Goal: Find contact information: Obtain details needed to contact an individual or organization

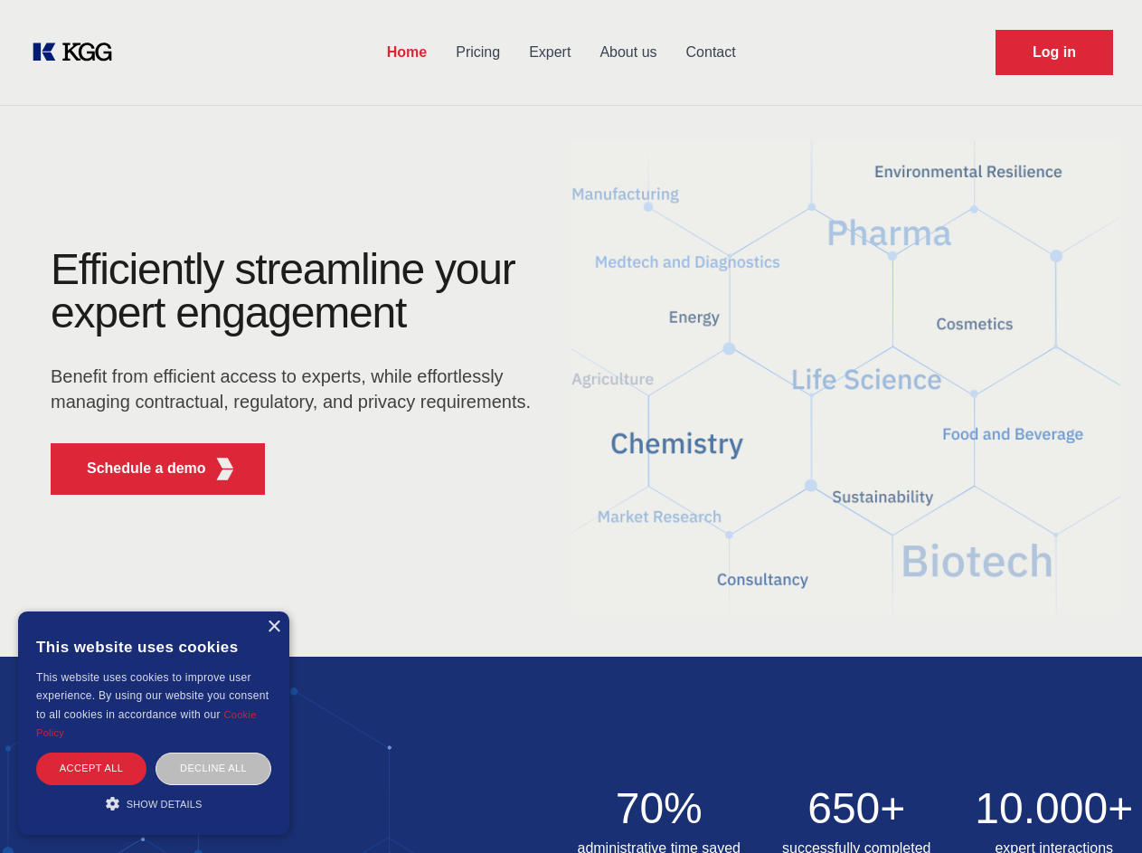
click at [571, 426] on div "Efficiently streamline your expert engagement Benefit from efficient access to …" at bounding box center [297, 378] width 550 height 261
click at [136, 468] on p "Schedule a demo" at bounding box center [146, 469] width 119 height 22
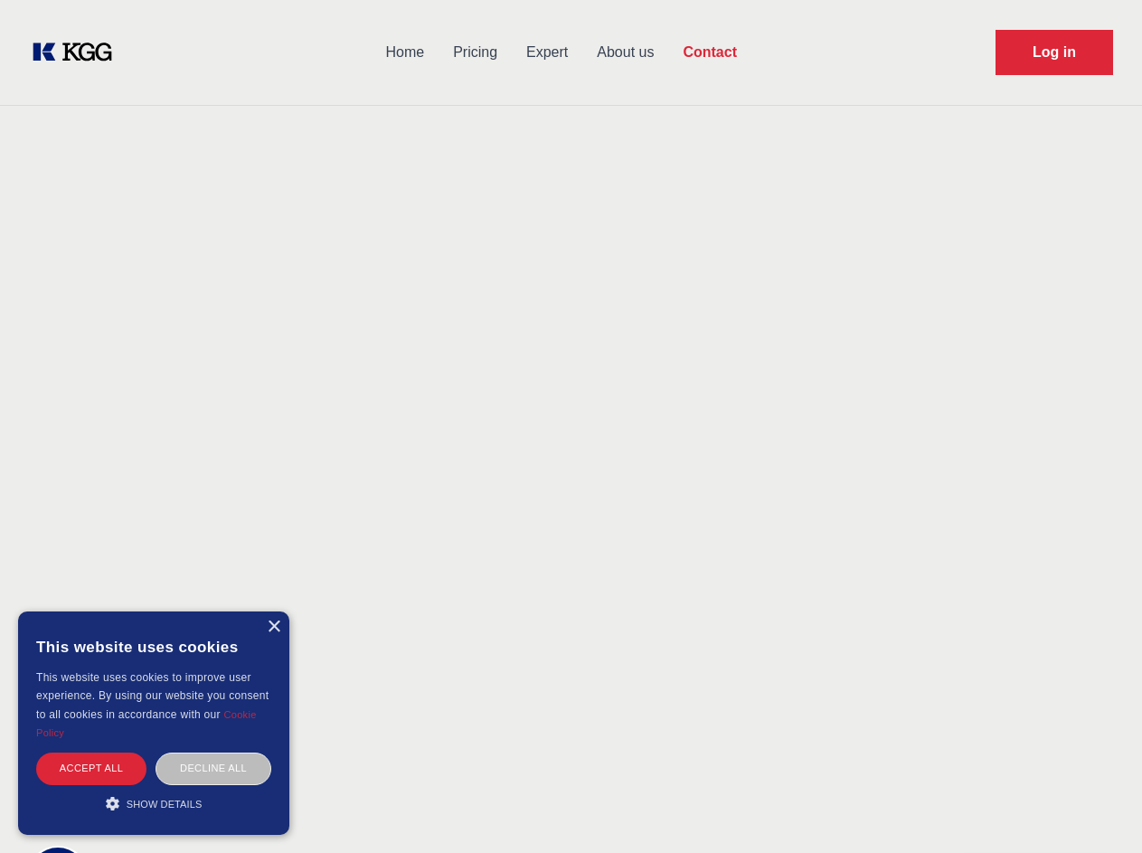
click at [273, 627] on div "× This website uses cookies This website uses cookies to improve user experienc…" at bounding box center [153, 722] width 271 height 223
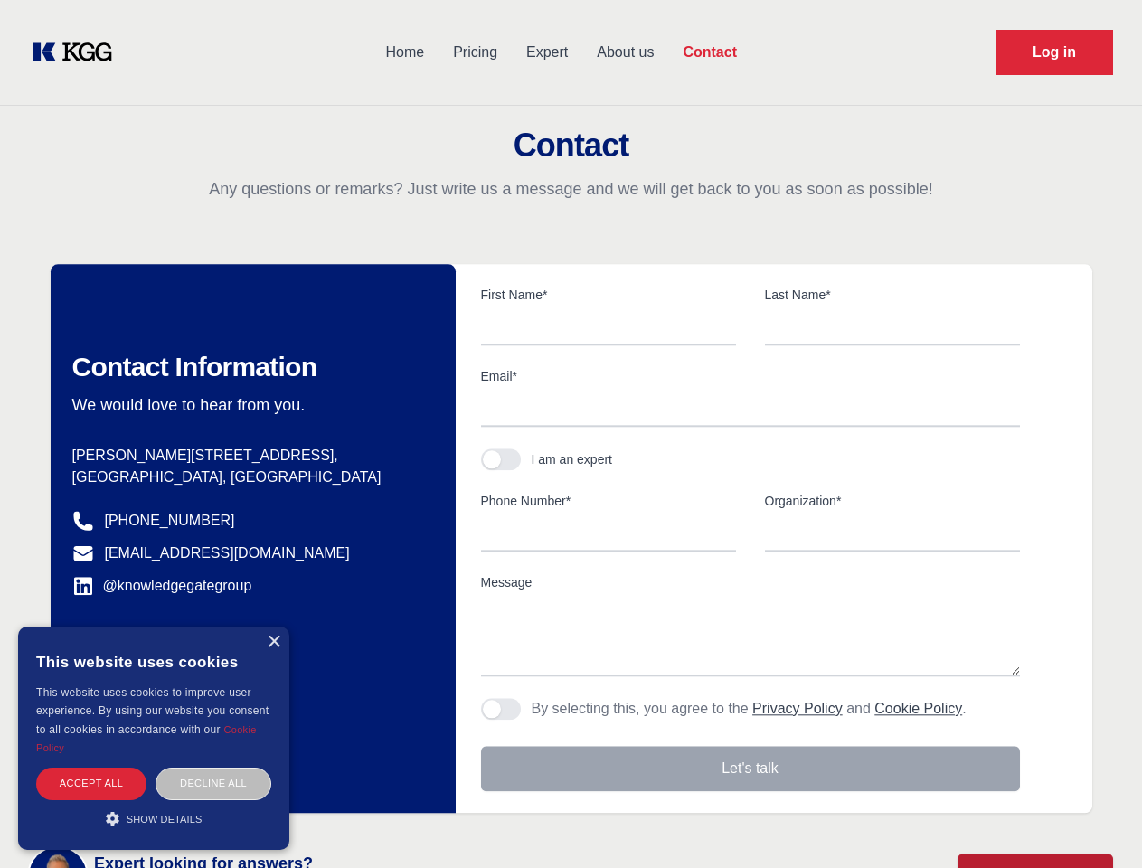
click at [91, 768] on div "Accept all" at bounding box center [91, 784] width 110 height 32
click at [213, 768] on div "Contact Information We would love to hear from you. Postal address [PERSON_NAME…" at bounding box center [253, 538] width 405 height 549
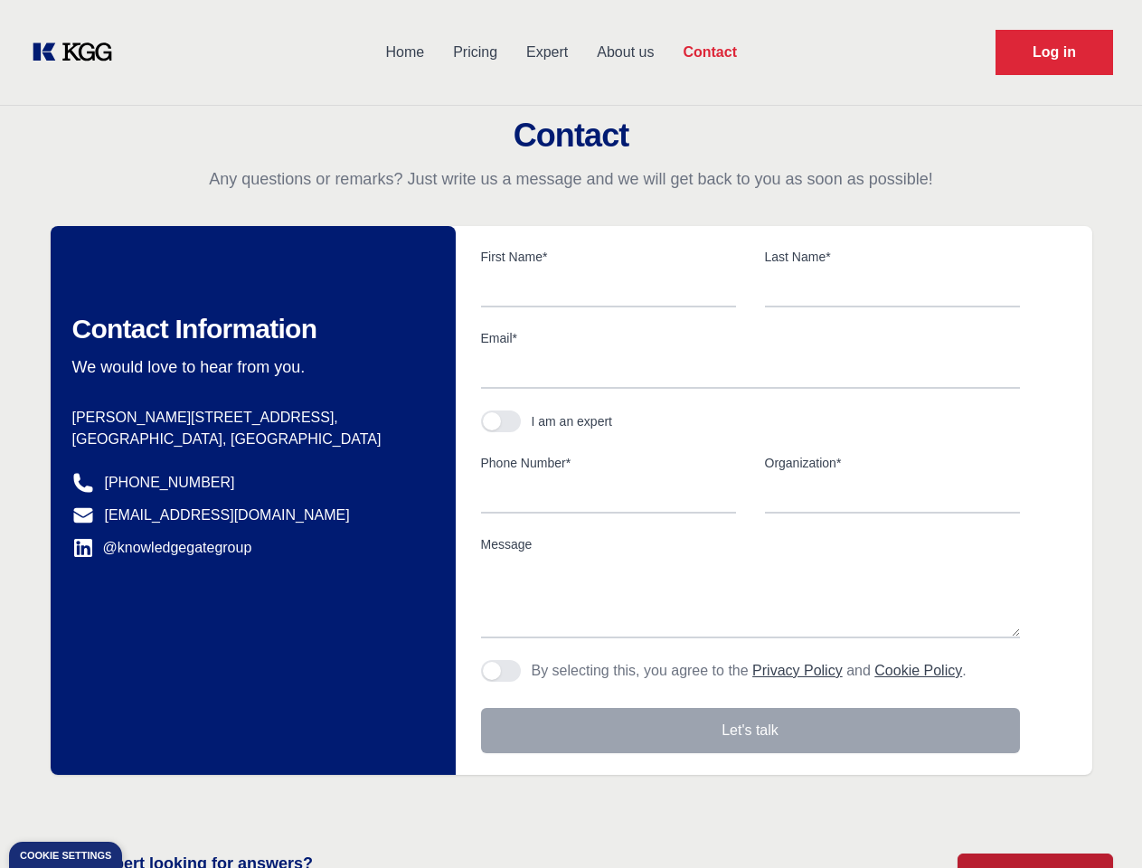
click at [154, 803] on main "Contact Any questions or remarks? Just write us a message and we will get back …" at bounding box center [571, 470] width 1142 height 941
